Goal: Transaction & Acquisition: Purchase product/service

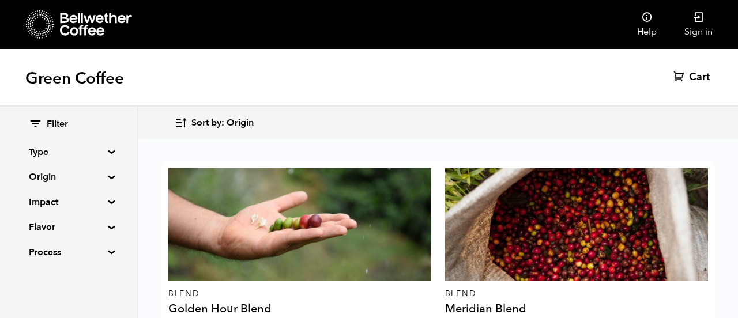
scroll to position [263, 0]
click at [108, 203] on summary "Impact" at bounding box center [69, 202] width 80 height 14
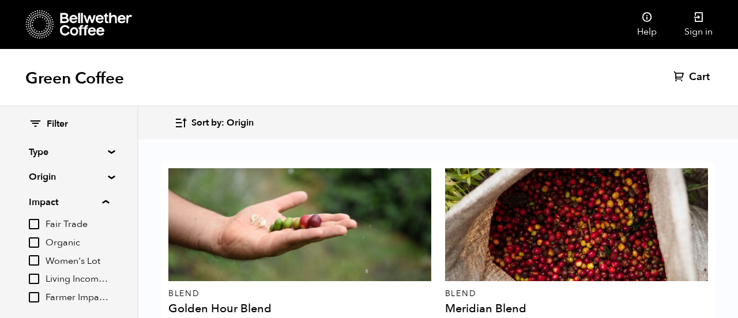
scroll to position [475, 0]
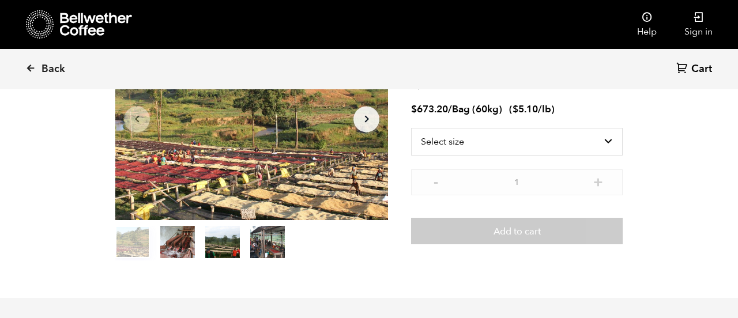
scroll to position [77, 0]
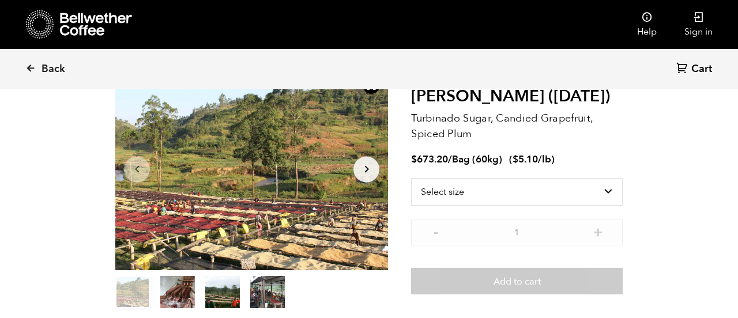
click at [30, 70] on icon at bounding box center [30, 68] width 10 height 10
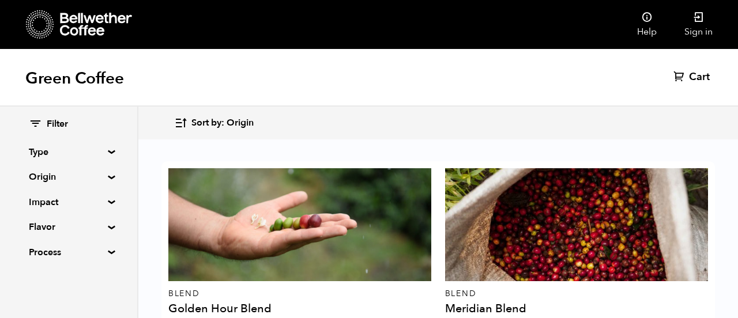
scroll to position [2, 0]
